Goal: Task Accomplishment & Management: Complete application form

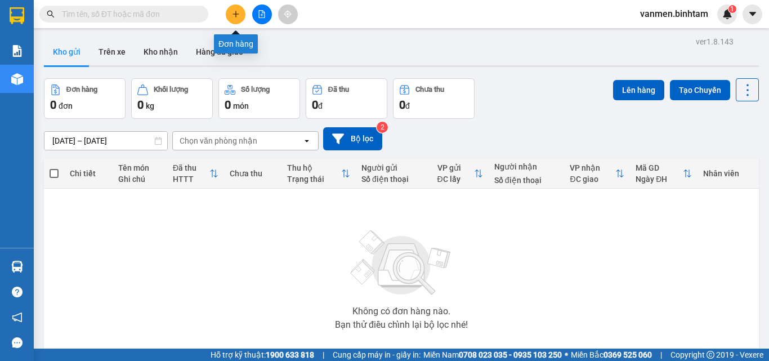
click at [236, 10] on icon "plus" at bounding box center [236, 14] width 8 height 8
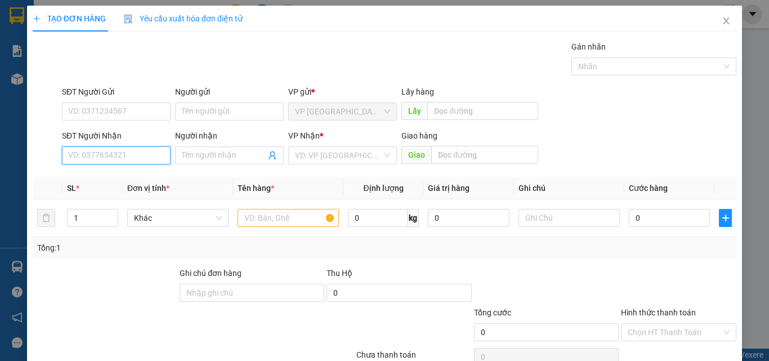
click at [117, 154] on input "SĐT Người Nhận" at bounding box center [116, 155] width 109 height 18
type input "0949717702"
click at [129, 185] on div "0949717702 - nhi" at bounding box center [115, 178] width 108 height 18
type input "nhi"
type input "250.000"
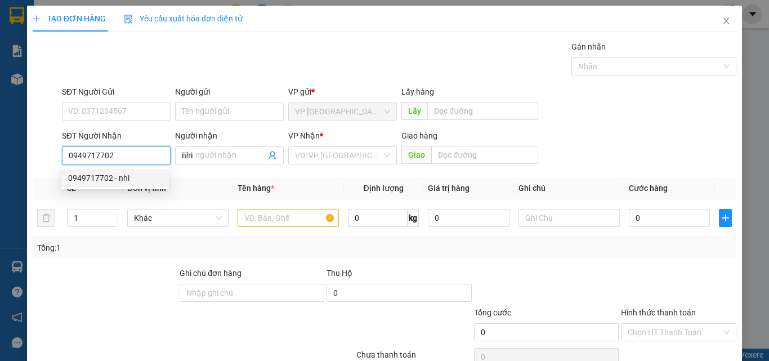
type input "250.000"
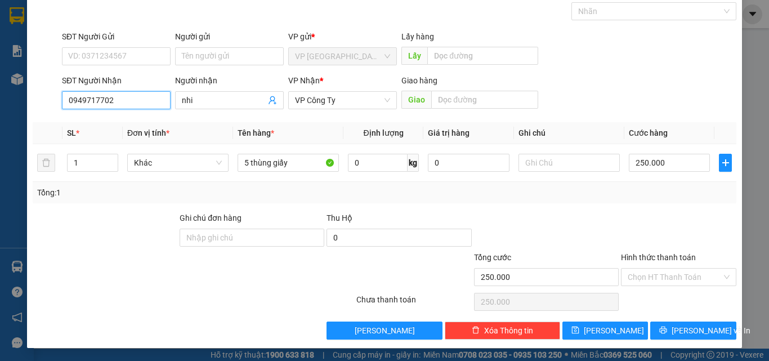
scroll to position [56, 0]
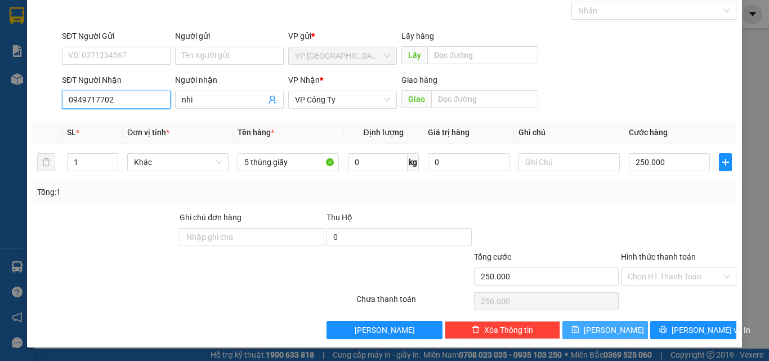
type input "0949717702"
click at [613, 335] on button "[PERSON_NAME]" at bounding box center [605, 330] width 86 height 18
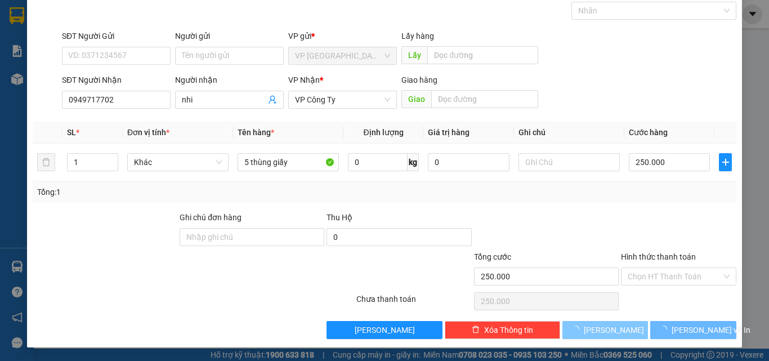
type input "0"
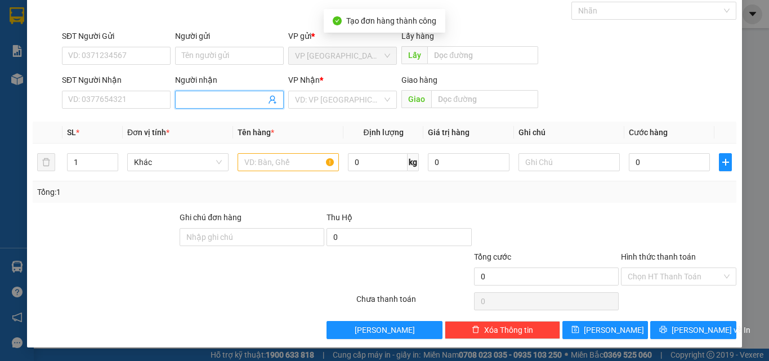
click at [199, 97] on input "Người nhận" at bounding box center [224, 99] width 84 height 12
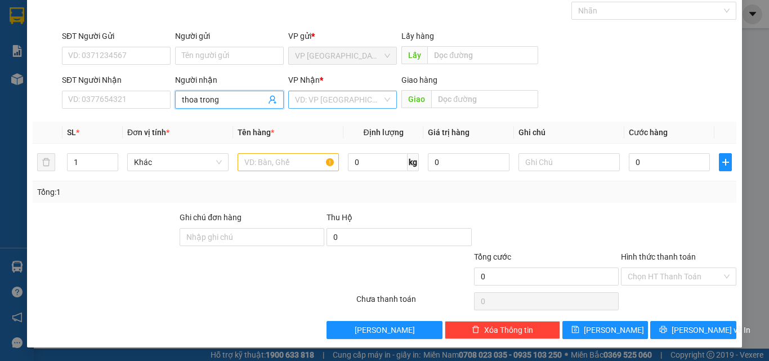
type input "thoa trong"
click at [321, 100] on input "search" at bounding box center [338, 99] width 87 height 17
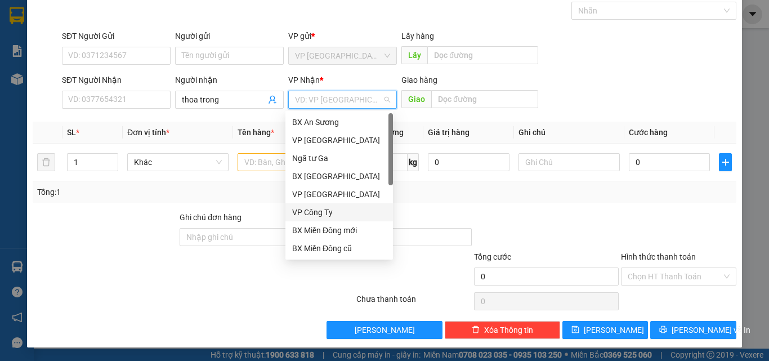
click at [316, 214] on div "VP Công Ty" at bounding box center [339, 212] width 94 height 12
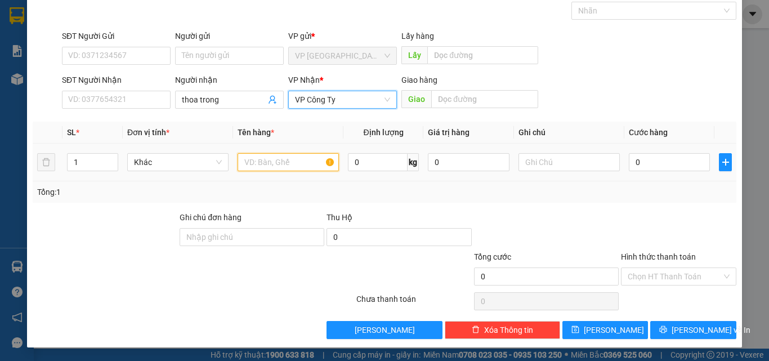
click at [263, 159] on input "text" at bounding box center [288, 162] width 101 height 18
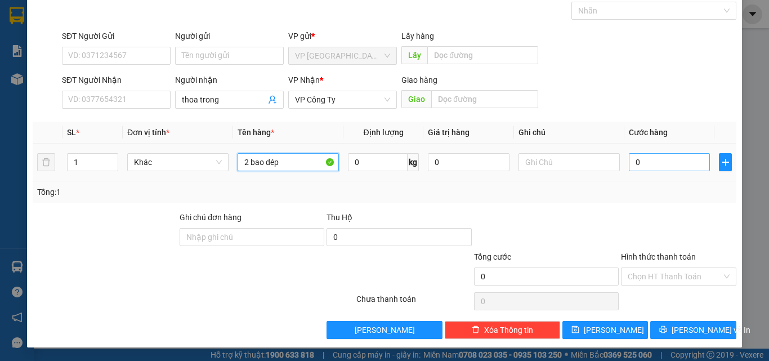
type input "2 bao dép"
click at [673, 162] on input "0" at bounding box center [669, 162] width 81 height 18
type input "2"
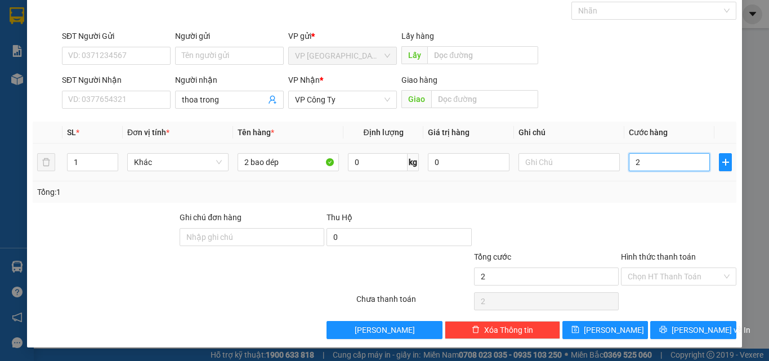
type input "24"
type input "240"
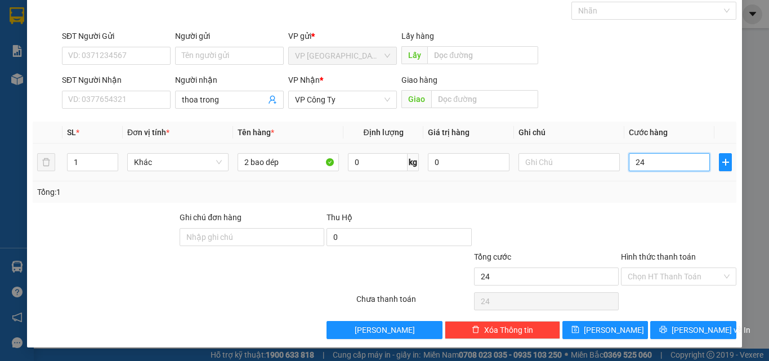
type input "240"
type input "2.400"
type input "24.000"
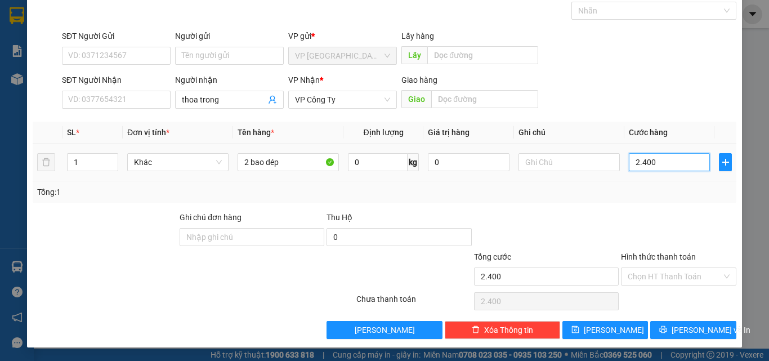
type input "24.000"
type input "240.000"
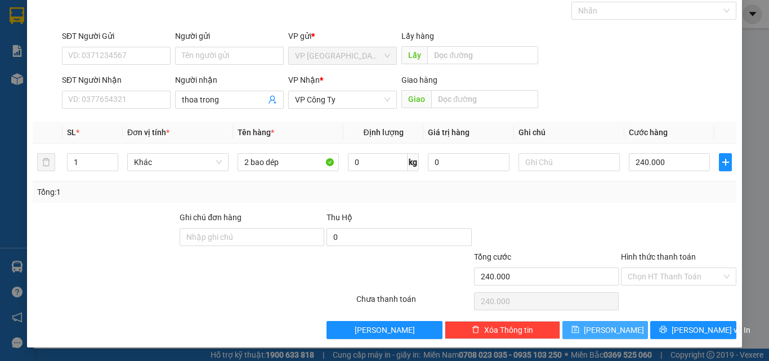
click at [575, 334] on button "[PERSON_NAME]" at bounding box center [605, 330] width 86 height 18
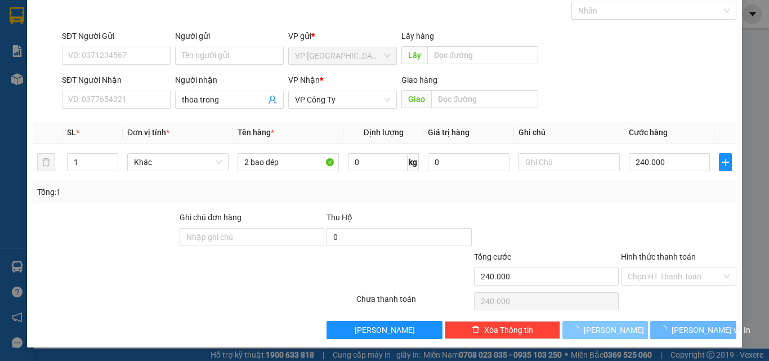
type input "0"
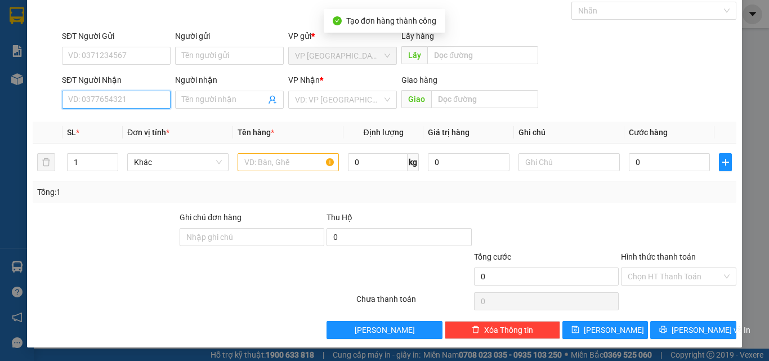
click at [89, 103] on input "SĐT Người Nhận" at bounding box center [116, 100] width 109 height 18
type input "0984182818"
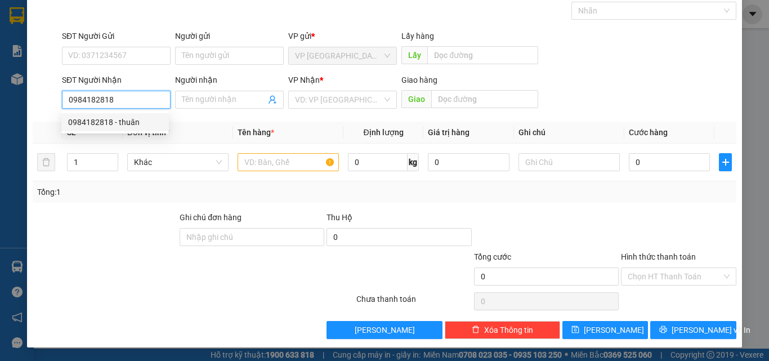
click at [109, 121] on div "0984182818 - thuân" at bounding box center [115, 122] width 94 height 12
type input "thuân"
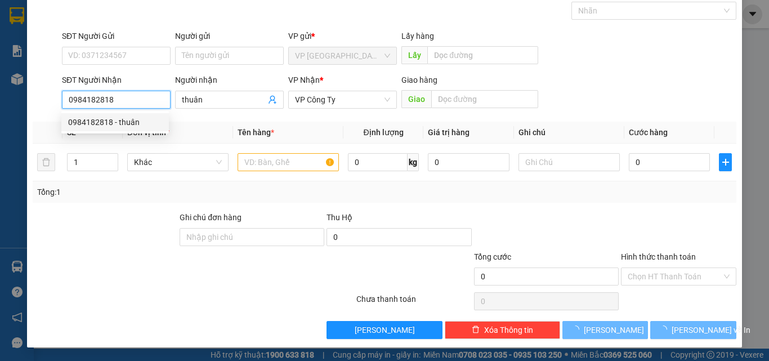
type input "200.000"
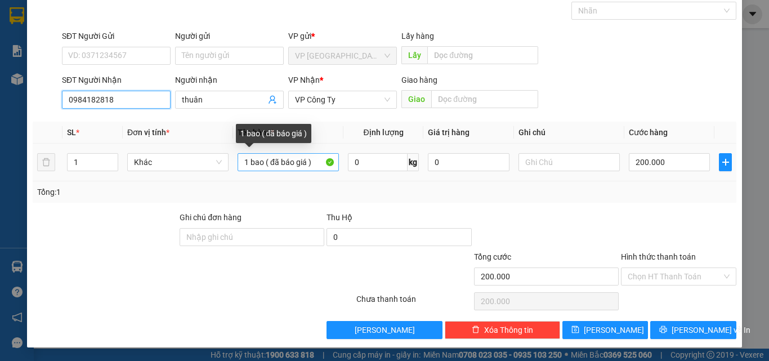
type input "0984182818"
click at [314, 165] on input "1 bao ( đã báo giá )" at bounding box center [288, 162] width 101 height 18
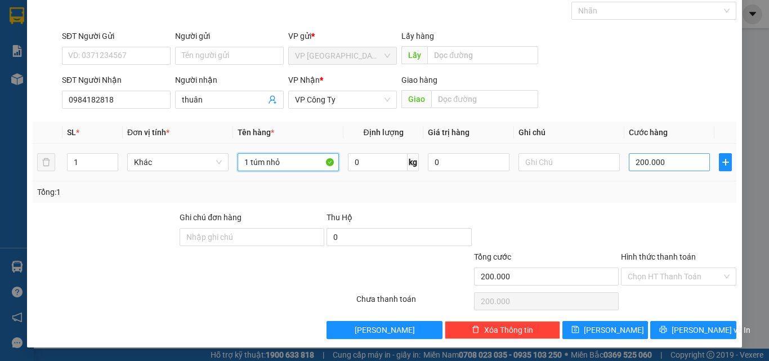
type input "1 túm nhỏ"
click at [682, 166] on input "200.000" at bounding box center [669, 162] width 81 height 18
type input "0"
click at [629, 163] on input "0" at bounding box center [669, 162] width 81 height 18
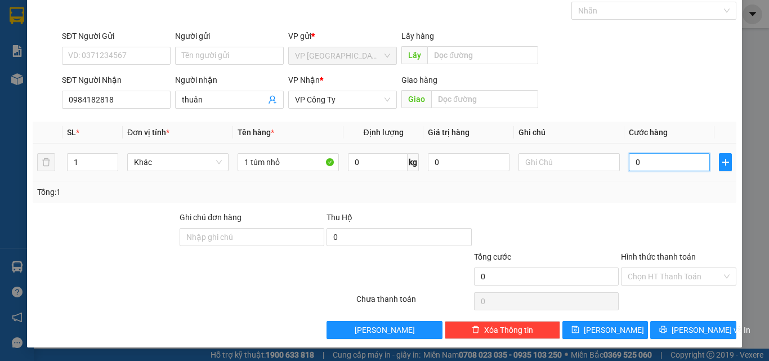
type input "50"
type input "500"
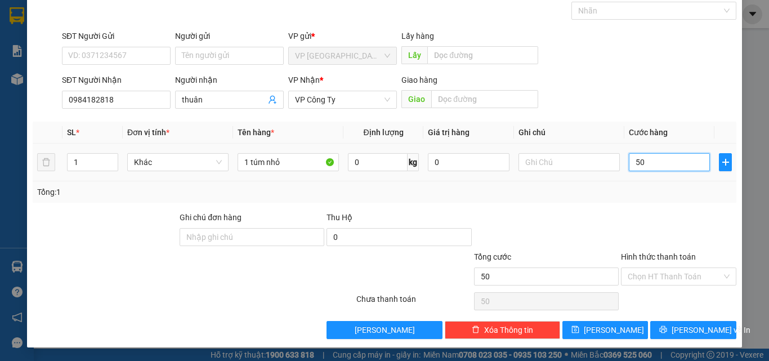
type input "500"
type input "5.000"
type input "50.000"
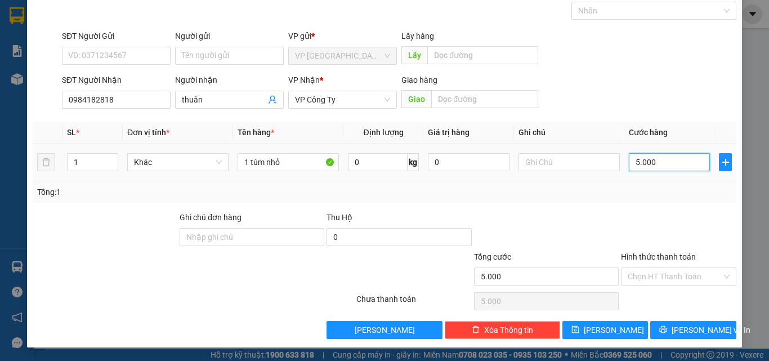
type input "50.000"
click at [679, 331] on span "[PERSON_NAME] và In" at bounding box center [711, 330] width 79 height 12
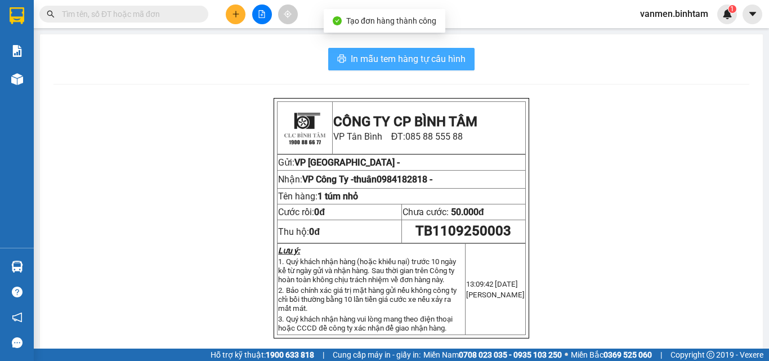
click at [410, 55] on span "In mẫu tem hàng tự cấu hình" at bounding box center [408, 59] width 115 height 14
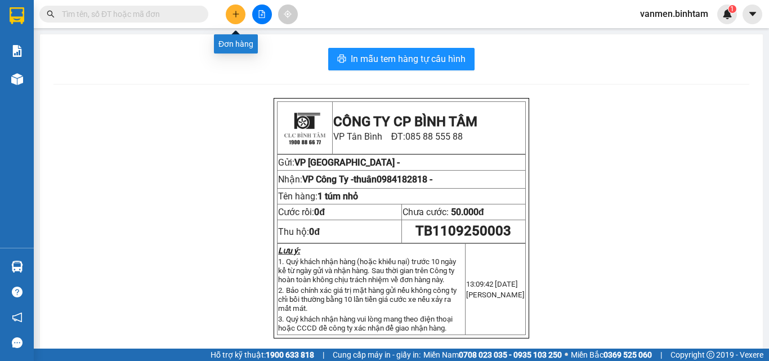
click at [234, 17] on icon "plus" at bounding box center [236, 14] width 8 height 8
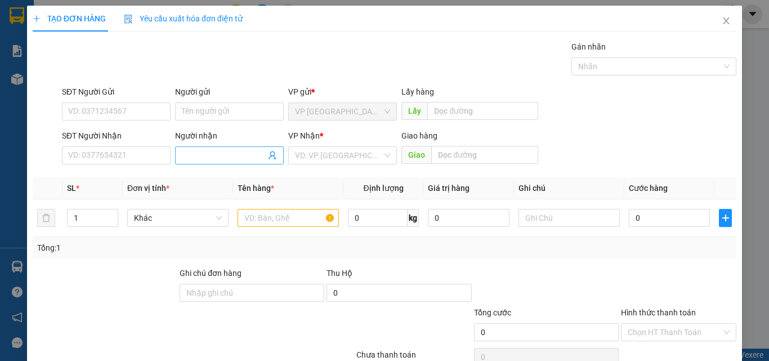
click at [199, 150] on input "Người nhận" at bounding box center [224, 155] width 84 height 12
type input "n/ tu nghĩa"
click at [336, 156] on input "search" at bounding box center [338, 155] width 87 height 17
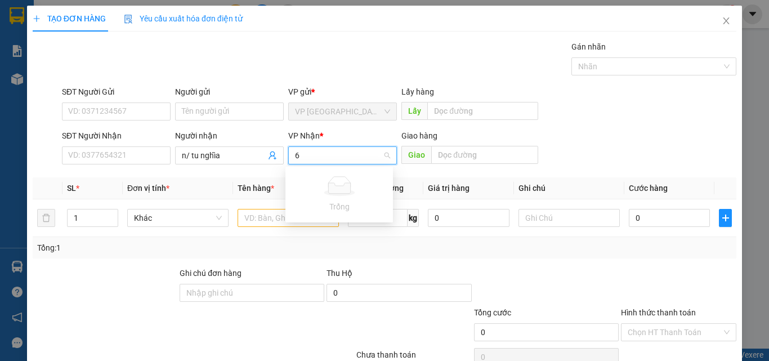
type input "6"
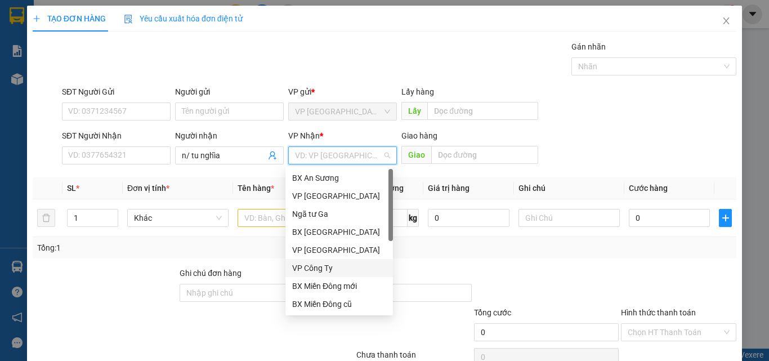
click at [308, 267] on div "VP Công Ty" at bounding box center [339, 268] width 94 height 12
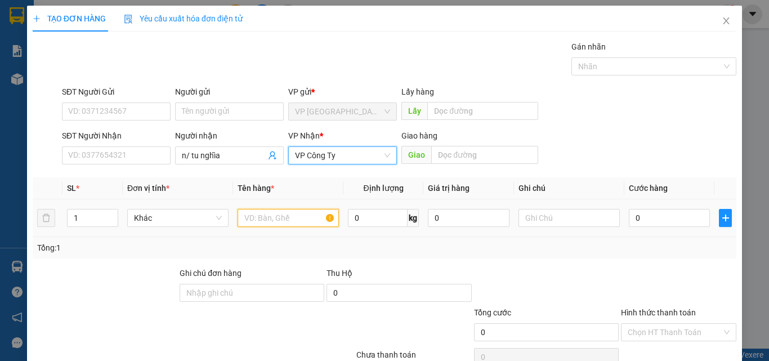
click at [257, 217] on input "text" at bounding box center [288, 218] width 101 height 18
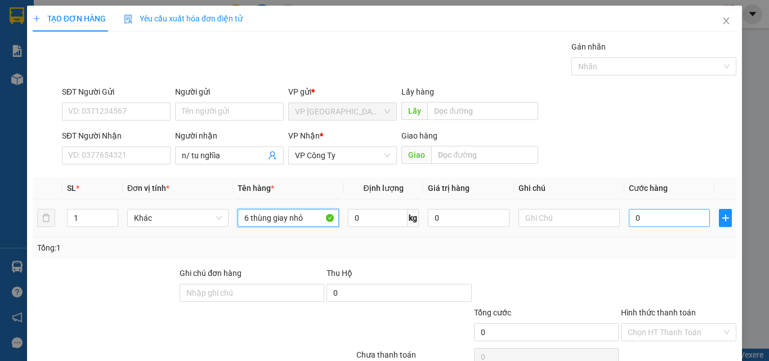
type input "6 thùng giay nhỏ"
click at [637, 216] on input "0" at bounding box center [669, 218] width 81 height 18
type input "1"
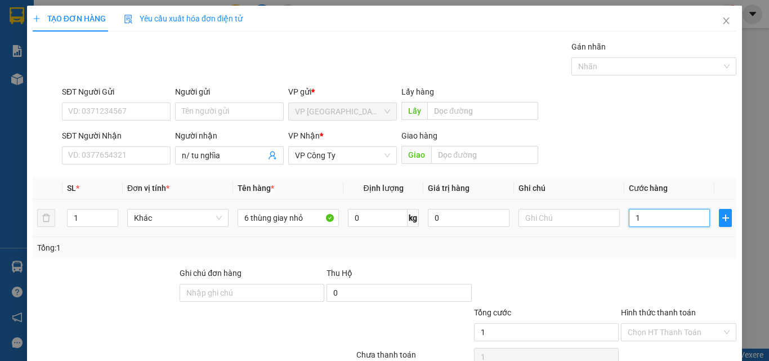
type input "18"
type input "180"
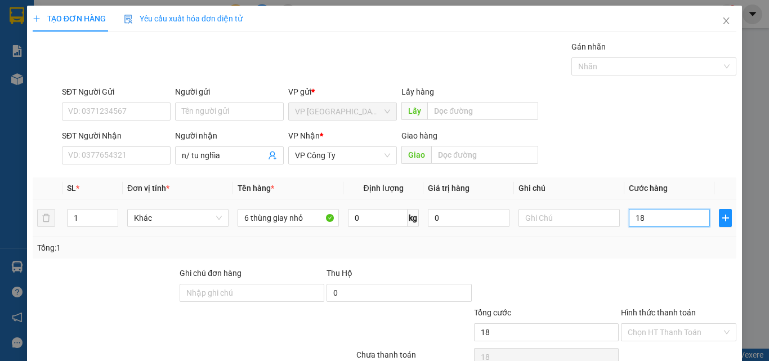
type input "180"
type input "1.800"
type input "18.000"
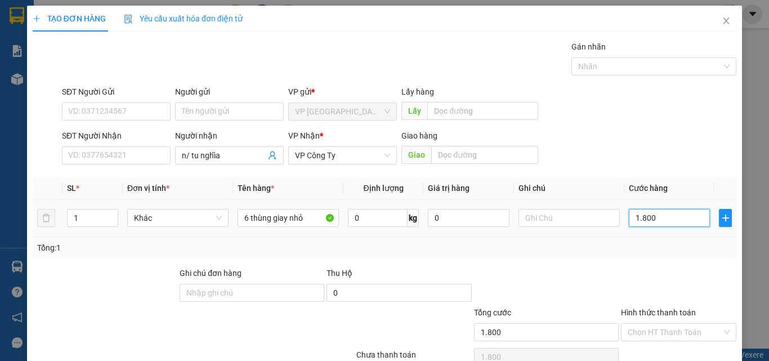
type input "18.000"
type input "180.000"
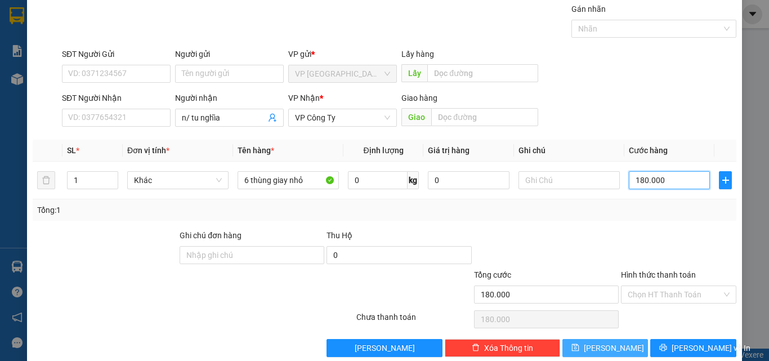
scroll to position [56, 0]
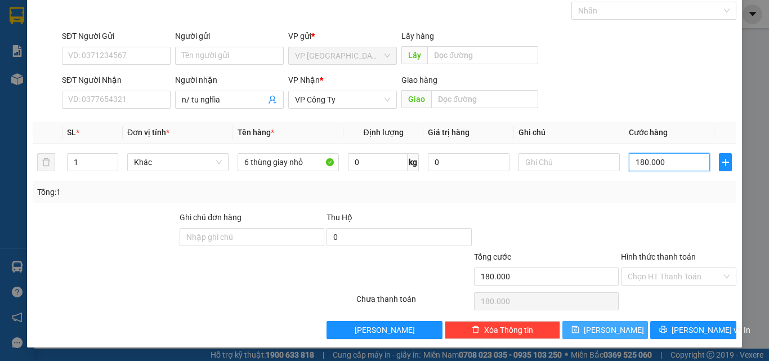
type input "180.000"
click at [610, 329] on span "[PERSON_NAME]" at bounding box center [614, 330] width 60 height 12
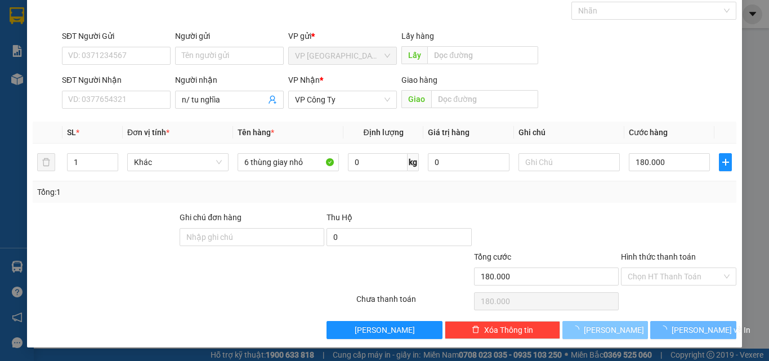
type input "0"
